Goal: Information Seeking & Learning: Check status

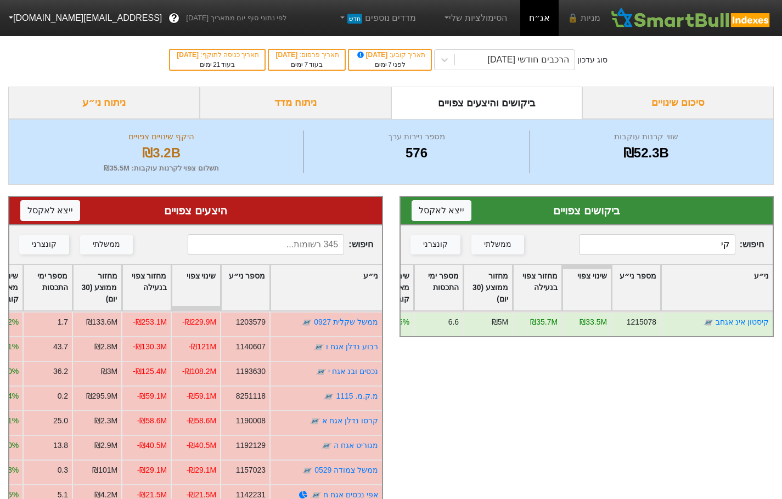
type input "ק"
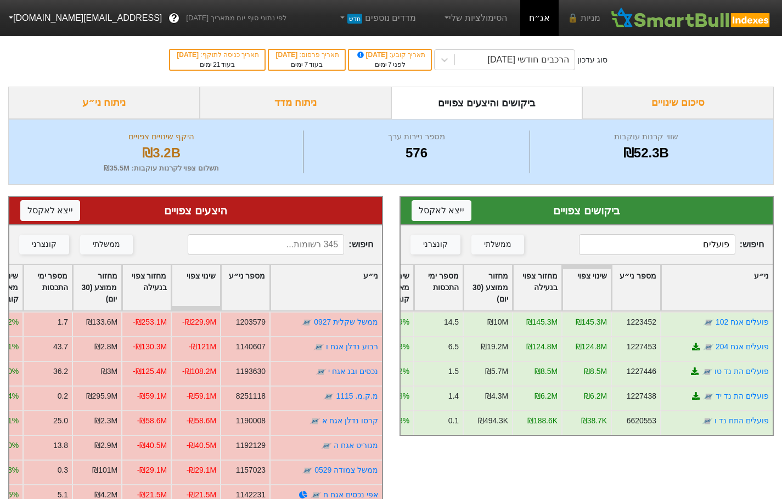
type input "פועלים"
click at [303, 238] on input at bounding box center [266, 244] width 156 height 21
type input "מז טפ"
click at [448, 60] on div at bounding box center [444, 60] width 20 height 20
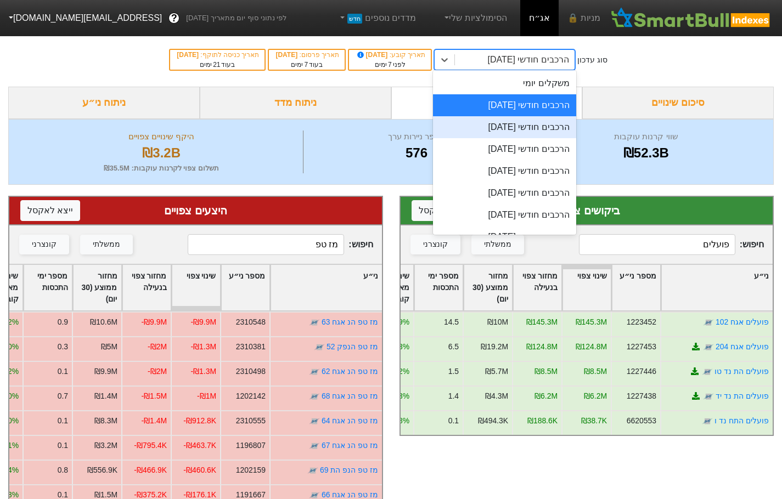
click at [501, 128] on div "הרכבים חודשי [DATE]" at bounding box center [504, 127] width 143 height 22
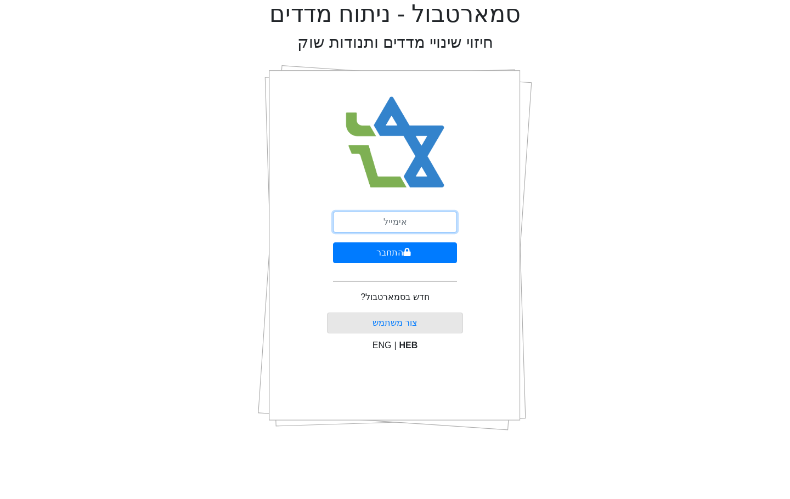
click at [400, 221] on input "email" at bounding box center [395, 222] width 124 height 21
type input "ש"
type input "[EMAIL_ADDRESS][DOMAIN_NAME]"
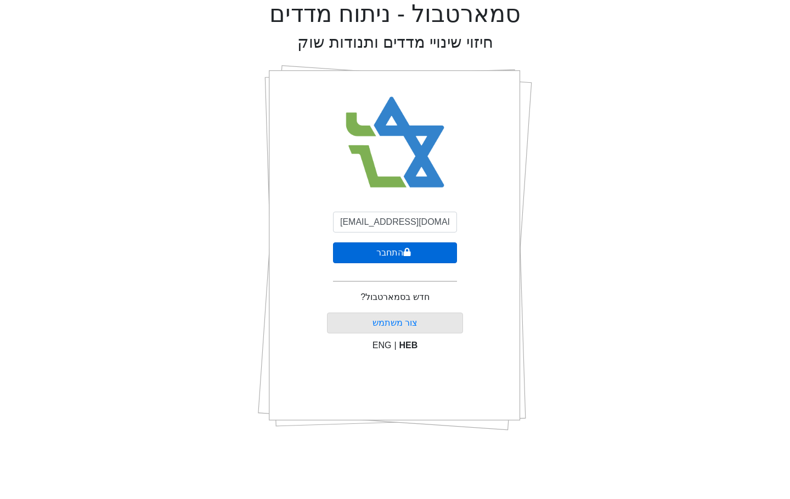
click at [422, 257] on button "התחבר" at bounding box center [395, 252] width 124 height 21
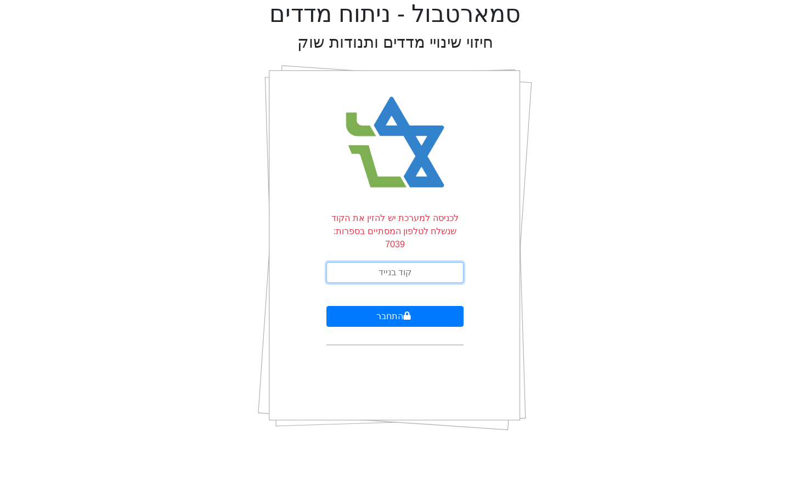
click at [431, 262] on input "text" at bounding box center [394, 272] width 137 height 21
type input "459951"
click at [326, 306] on button "התחבר" at bounding box center [394, 316] width 137 height 21
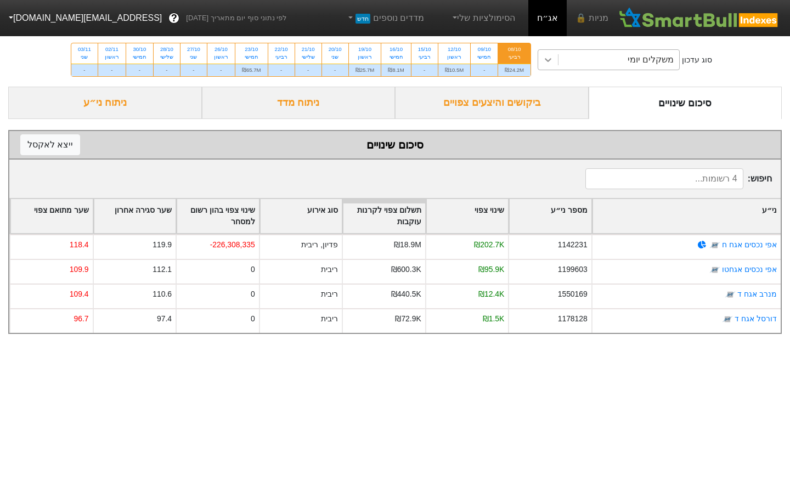
click at [553, 59] on icon at bounding box center [547, 59] width 11 height 11
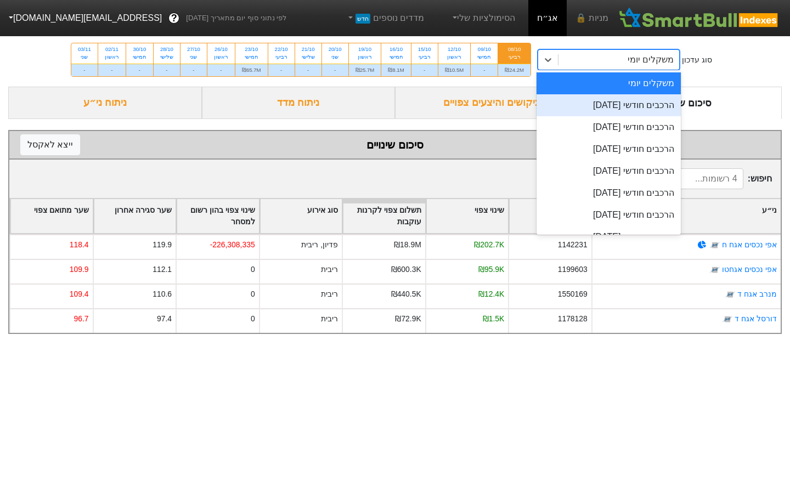
click at [598, 103] on div "הרכבים חודשי [DATE]" at bounding box center [608, 105] width 144 height 22
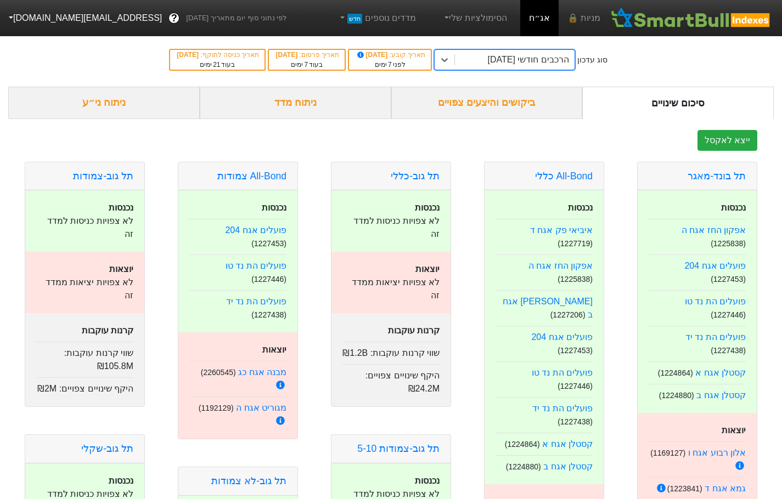
click at [479, 102] on div "ביקושים והיצעים צפויים" at bounding box center [486, 103] width 191 height 32
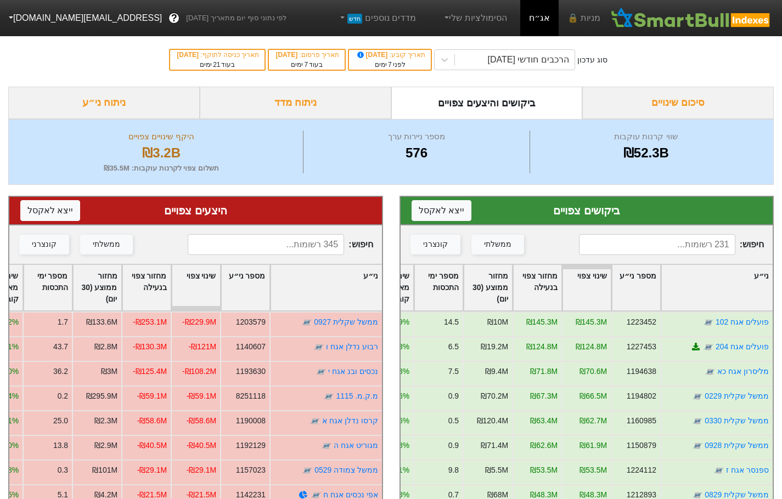
click at [633, 248] on input at bounding box center [657, 244] width 156 height 21
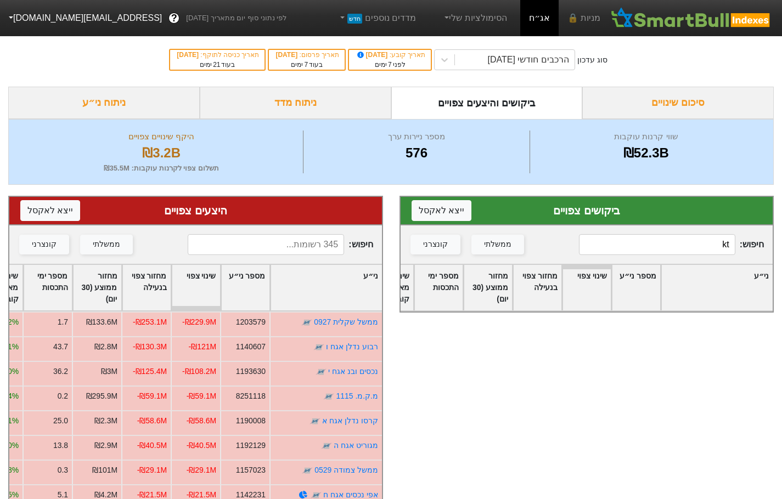
type input "k"
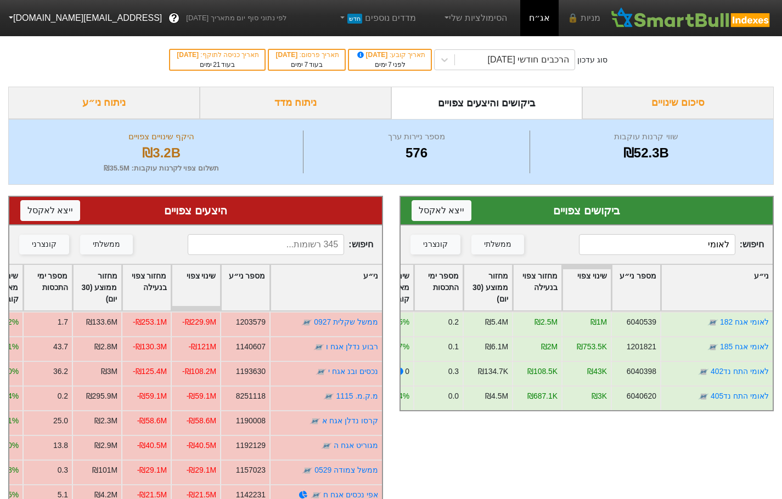
type input "לאומי"
click at [271, 240] on input at bounding box center [266, 244] width 156 height 21
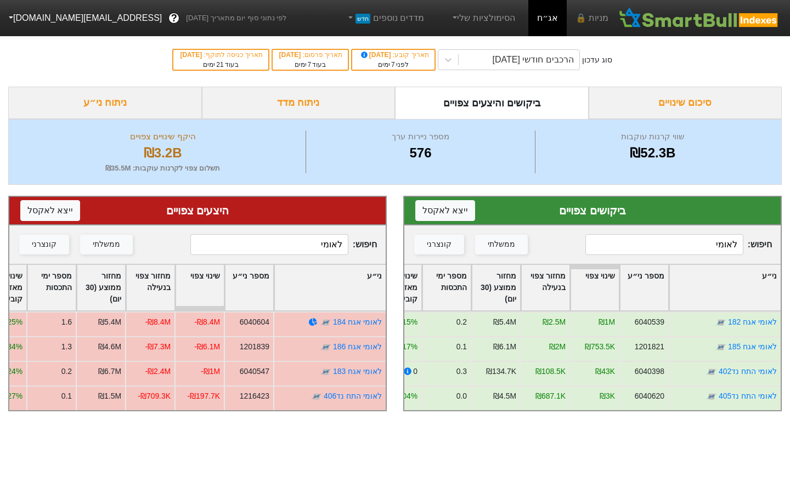
type input "לאומי"
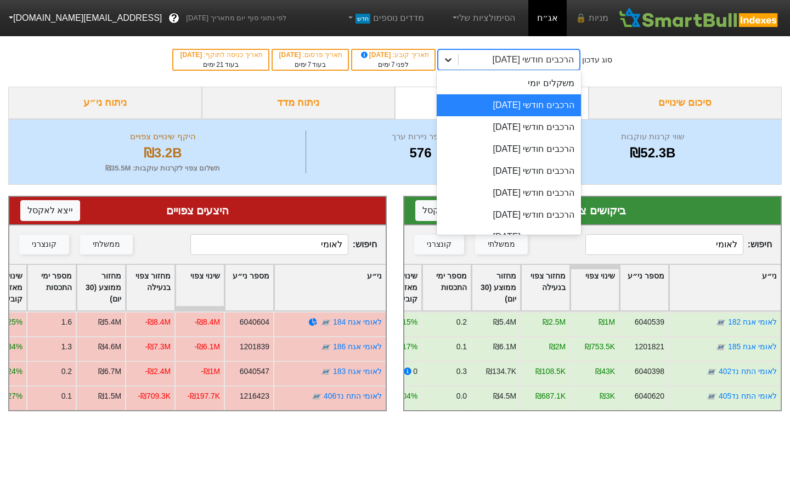
click at [454, 63] on icon at bounding box center [448, 59] width 11 height 11
click at [527, 125] on div "הרכבים חודשי [DATE]" at bounding box center [509, 127] width 144 height 22
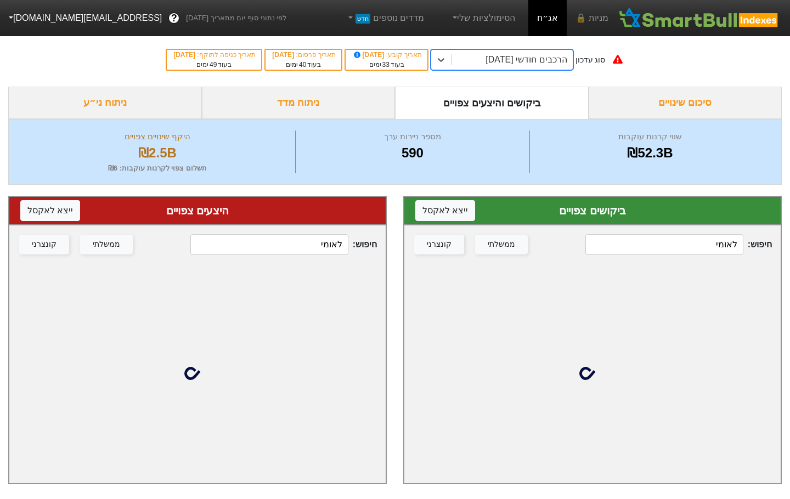
click at [685, 242] on input "לאומי" at bounding box center [664, 244] width 158 height 21
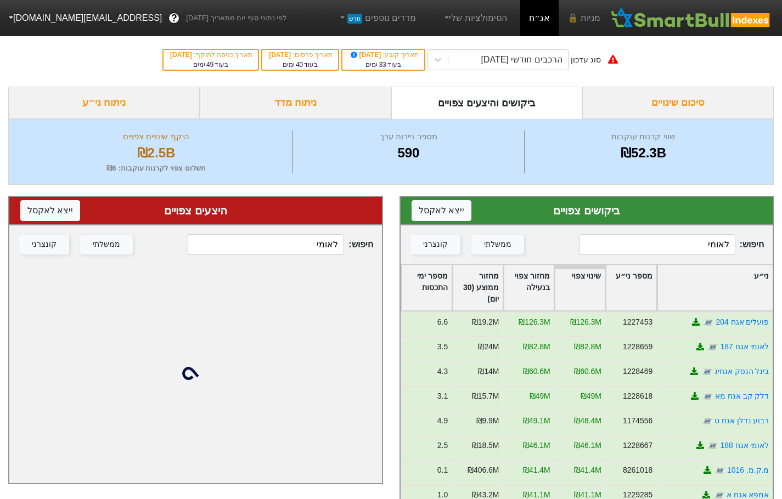
click at [683, 248] on input "לאומי" at bounding box center [657, 244] width 156 height 21
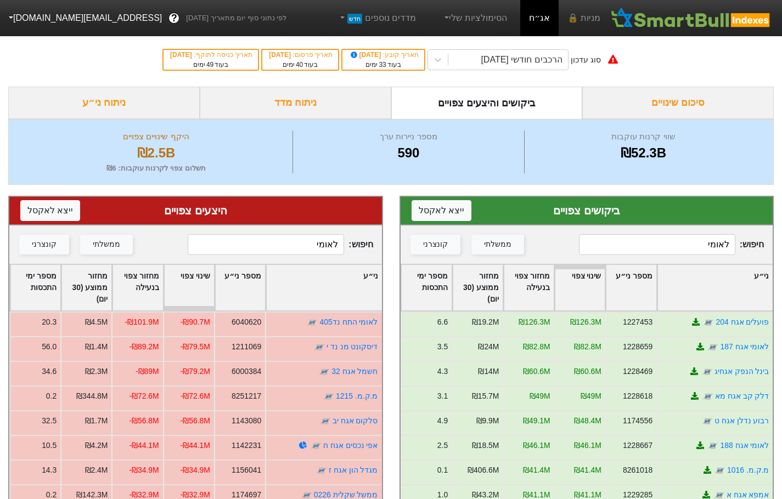
click at [683, 248] on input "לאומי" at bounding box center [657, 244] width 156 height 21
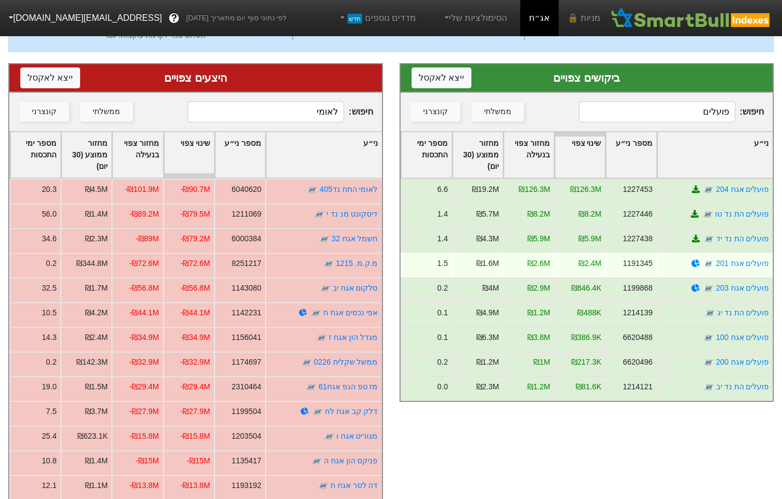
scroll to position [165, 0]
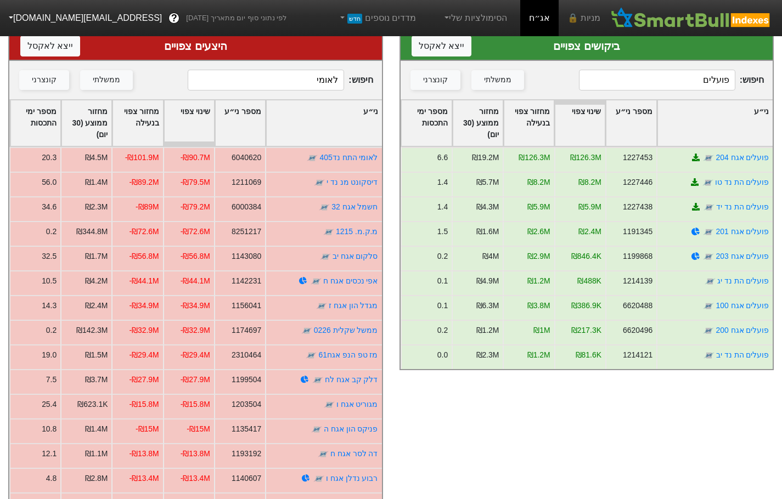
type input "פועלים"
